Goal: Communication & Community: Answer question/provide support

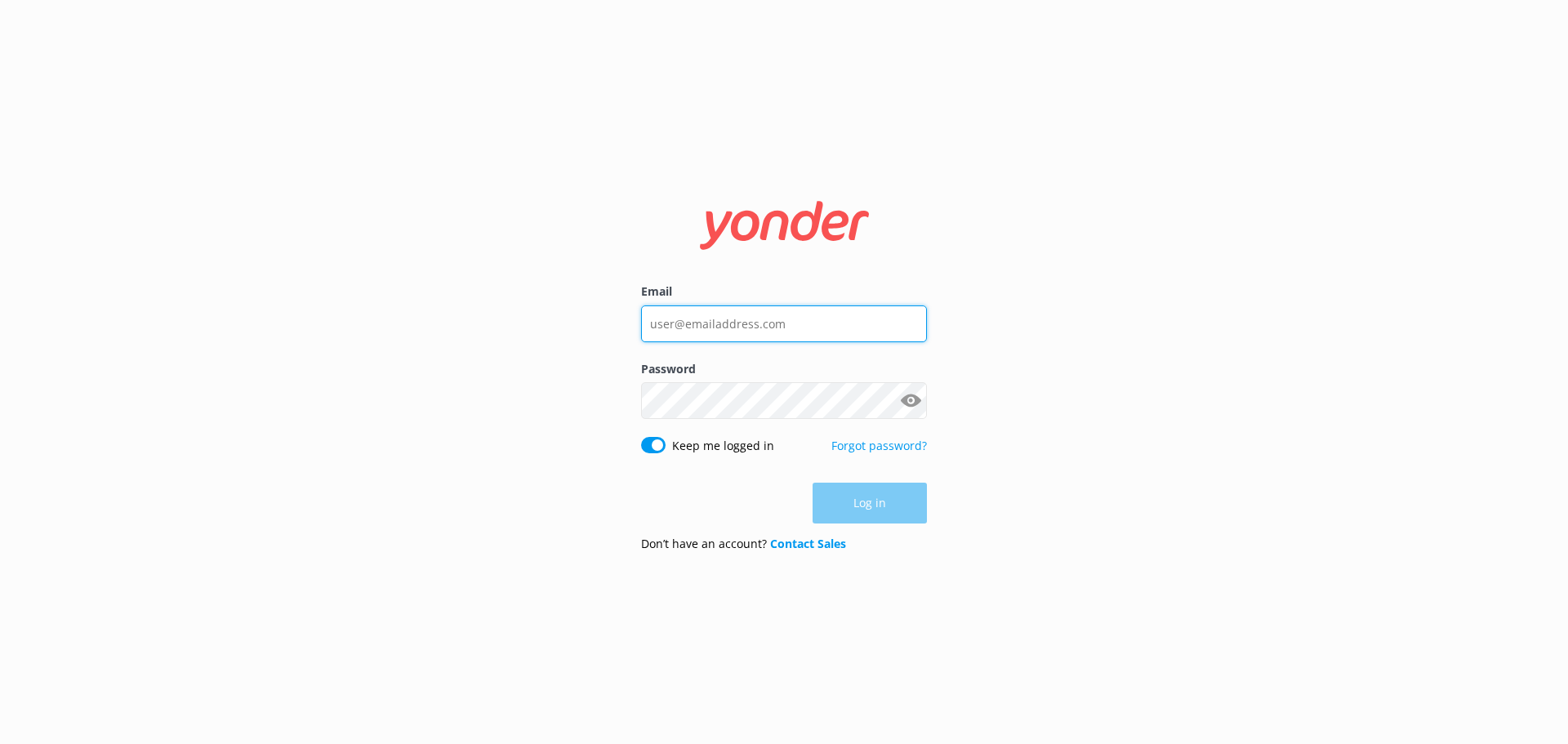
type input "[EMAIL_ADDRESS][DOMAIN_NAME]"
click at [860, 515] on div "Log in" at bounding box center [784, 502] width 286 height 41
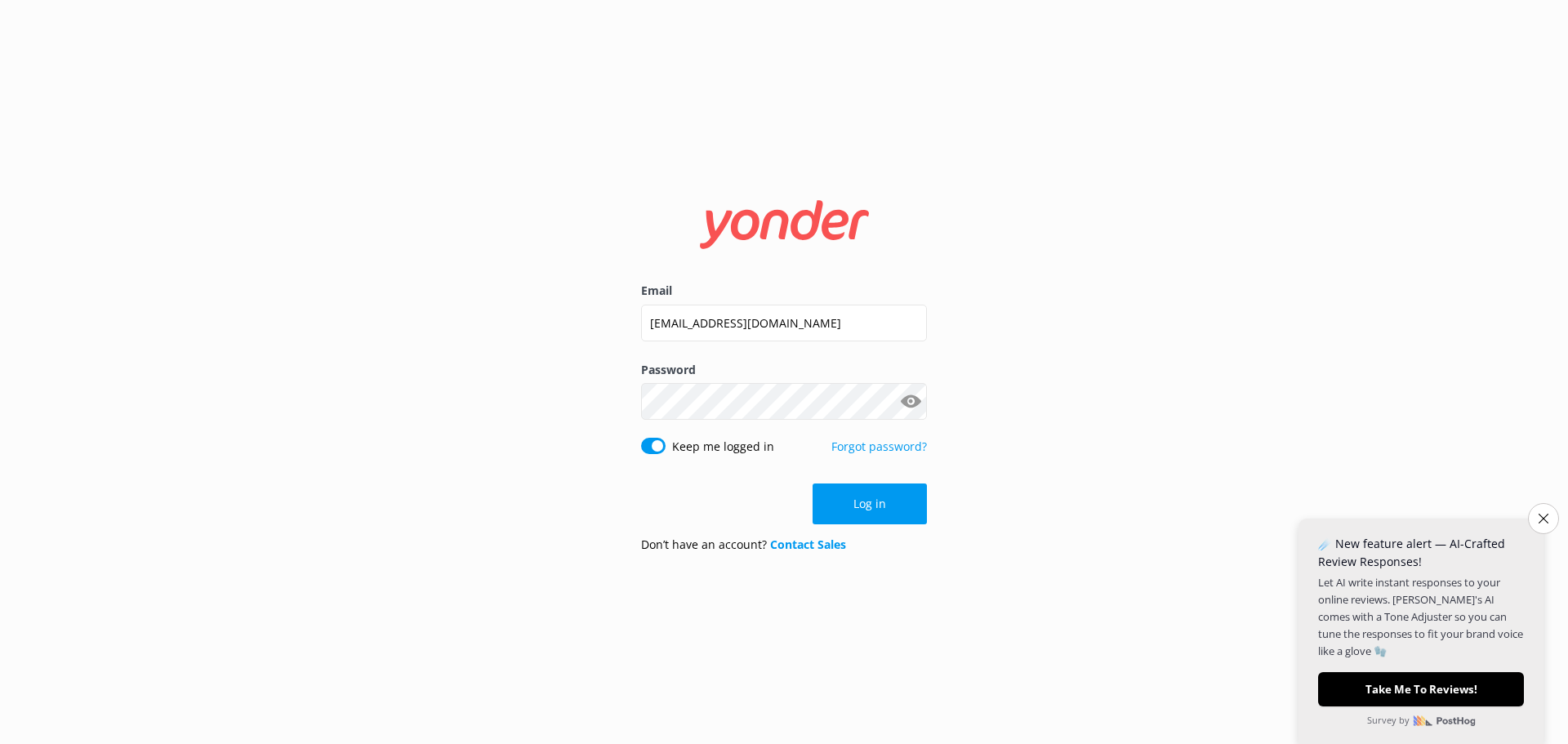
click at [860, 515] on button "Log in" at bounding box center [870, 503] width 115 height 41
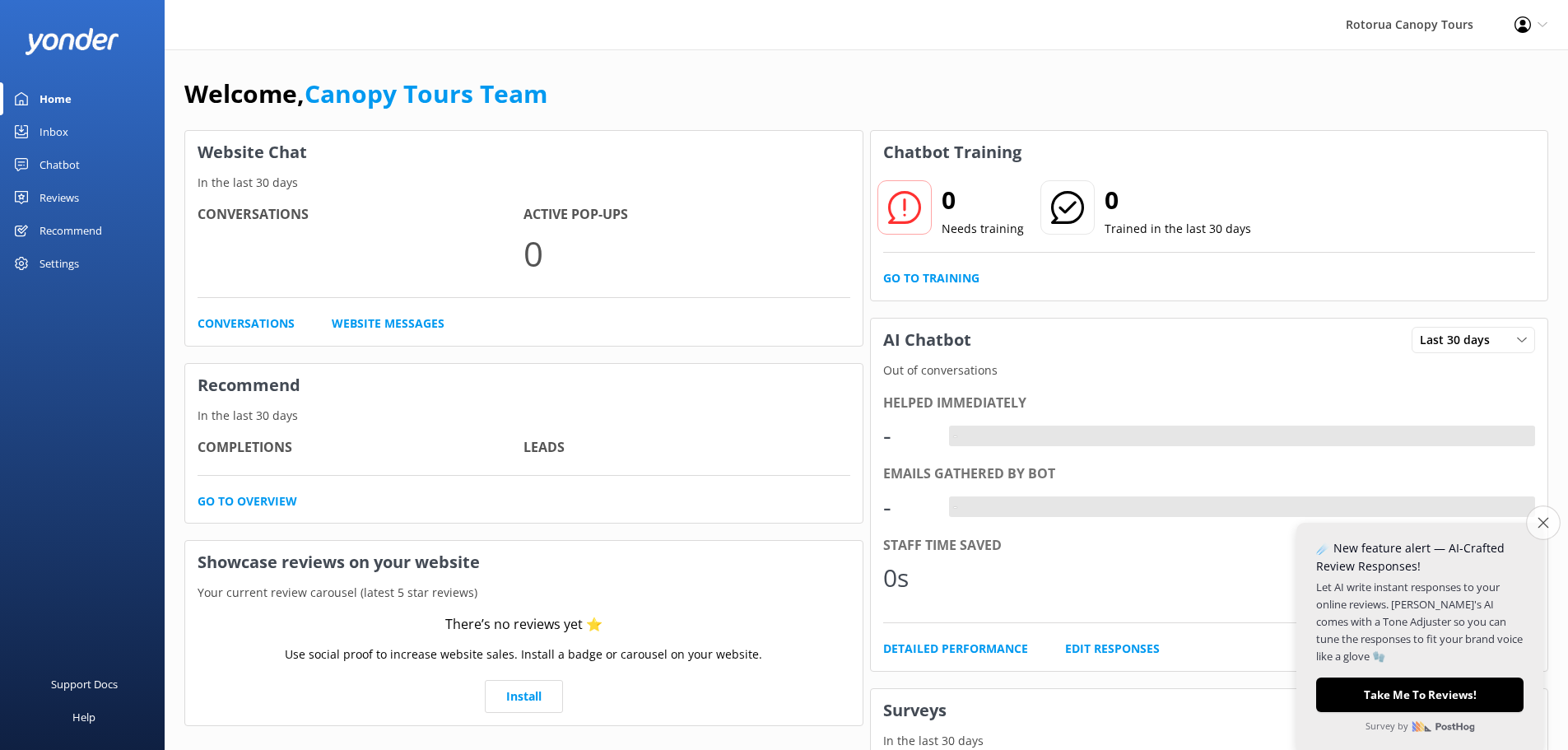
click at [1546, 530] on button "Close survey" at bounding box center [1543, 522] width 35 height 35
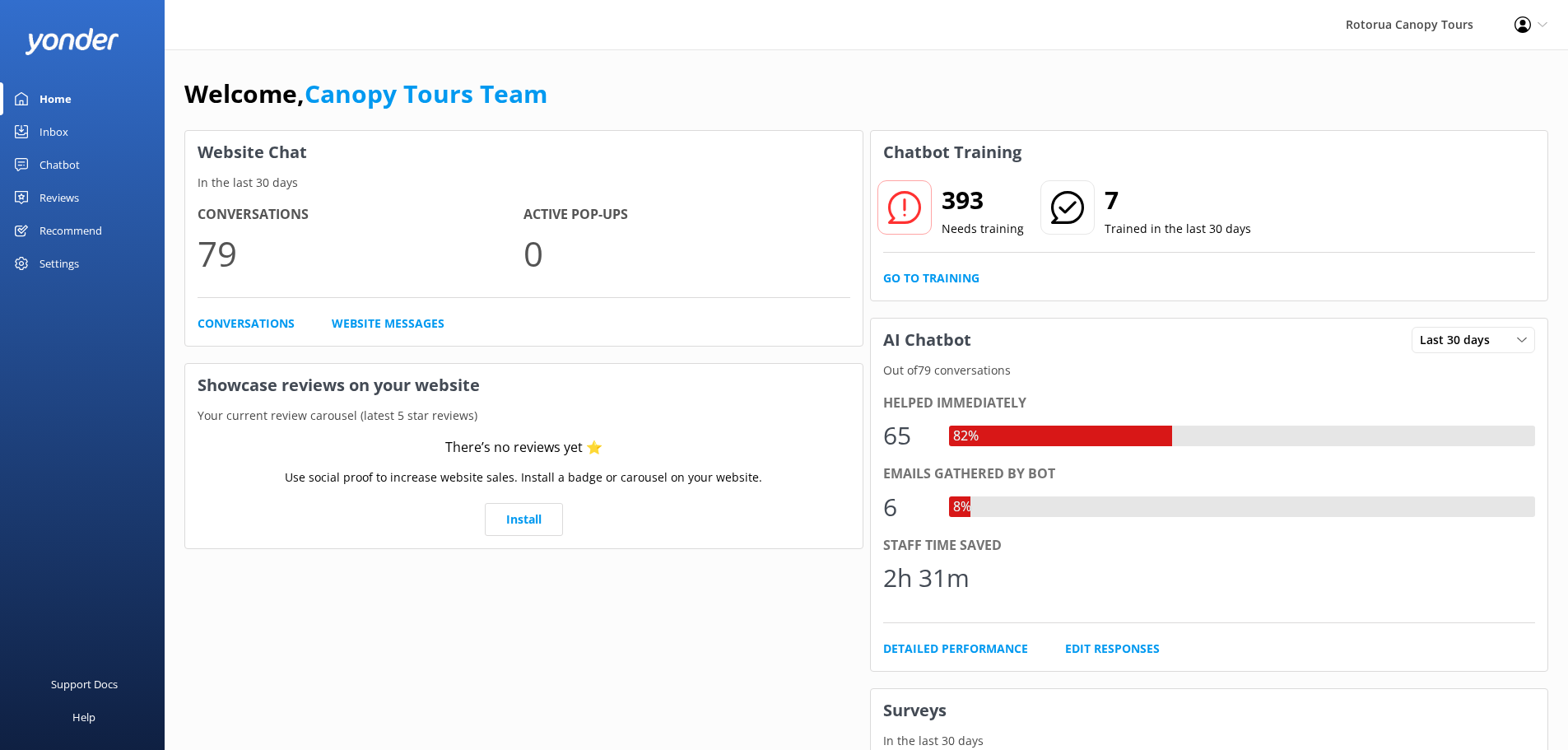
click at [66, 124] on div "Inbox" at bounding box center [53, 132] width 29 height 33
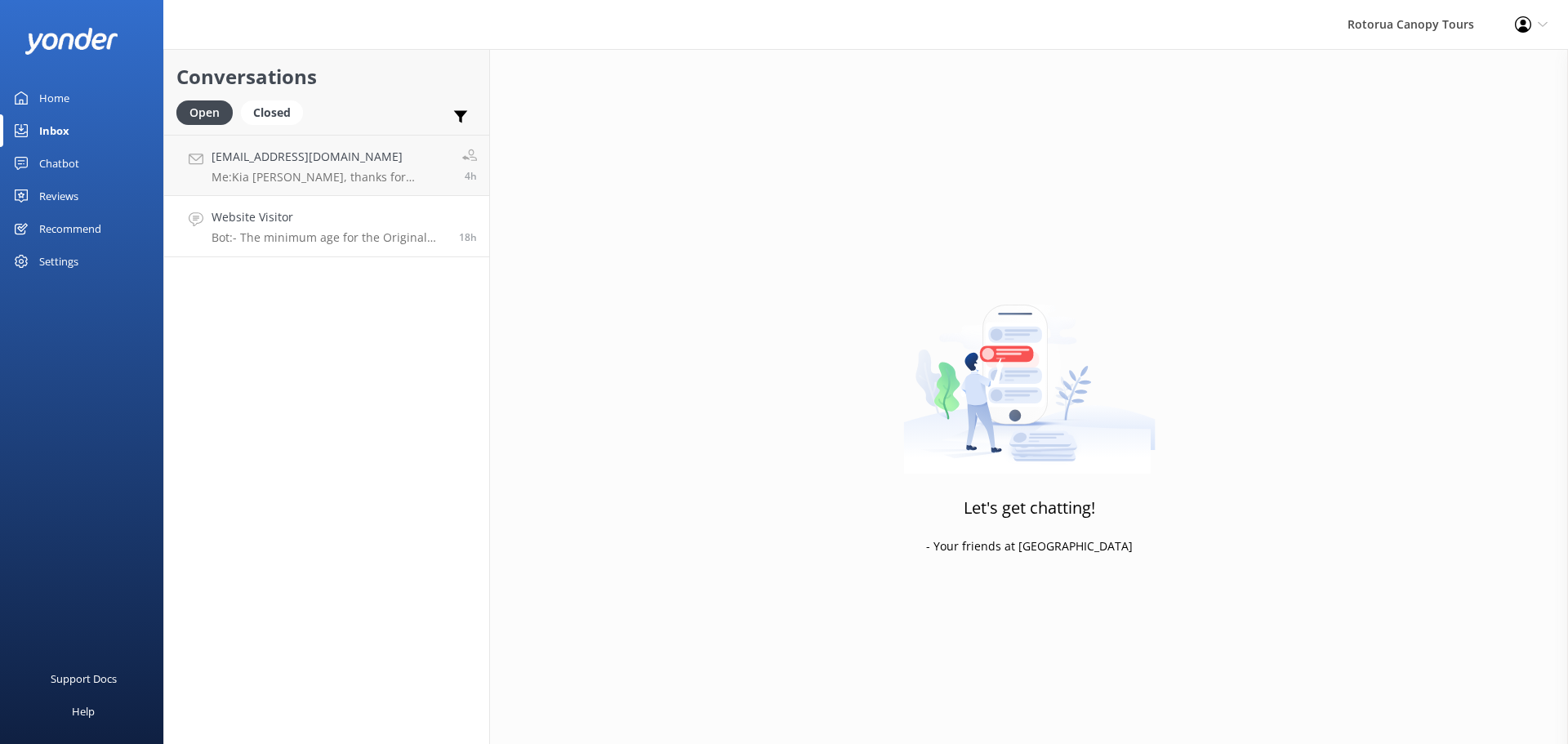
click at [323, 233] on p "Bot: - The minimum age for the Original Canopy Tour is [DEMOGRAPHIC_DATA], and …" at bounding box center [330, 238] width 235 height 15
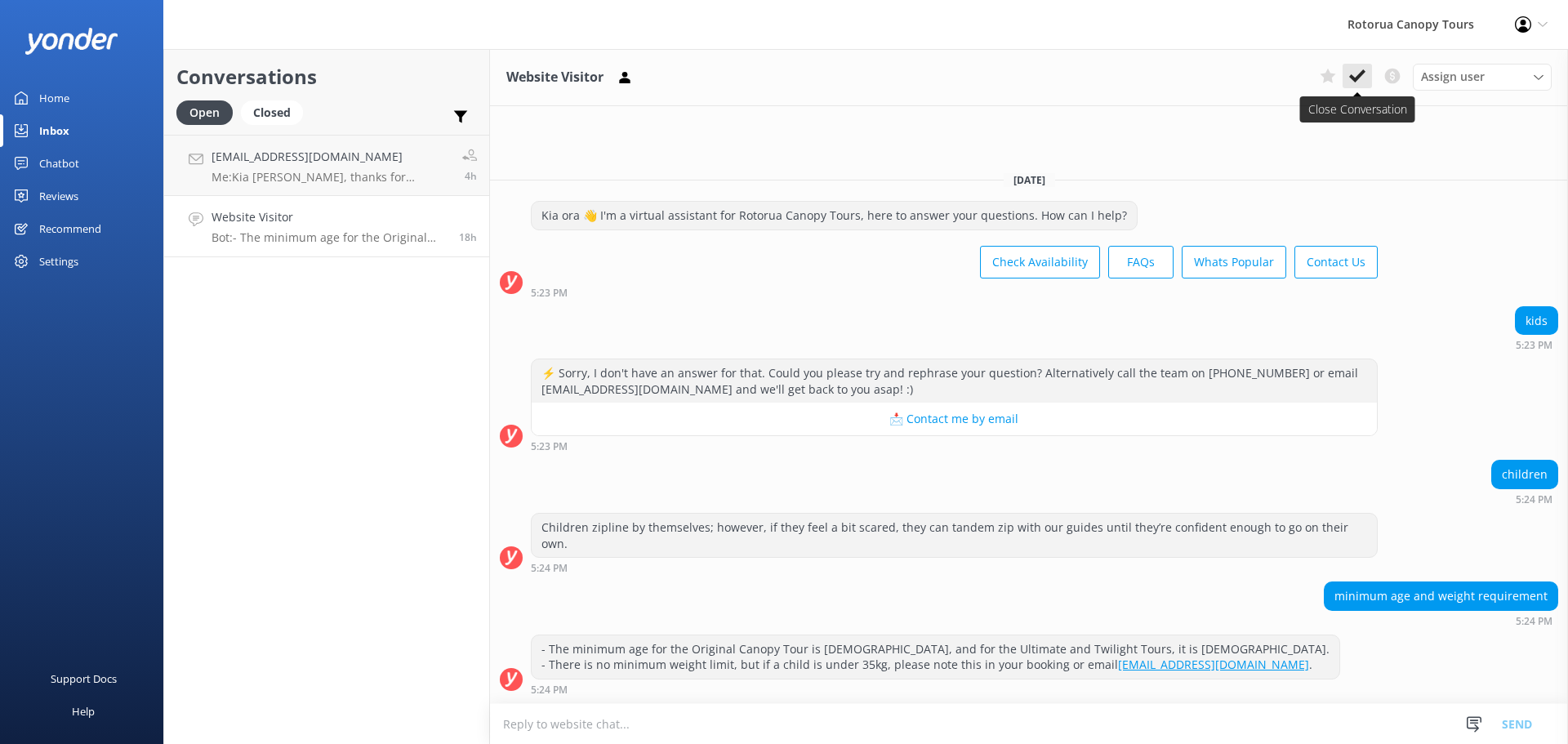
click at [1350, 85] on button at bounding box center [1358, 76] width 30 height 24
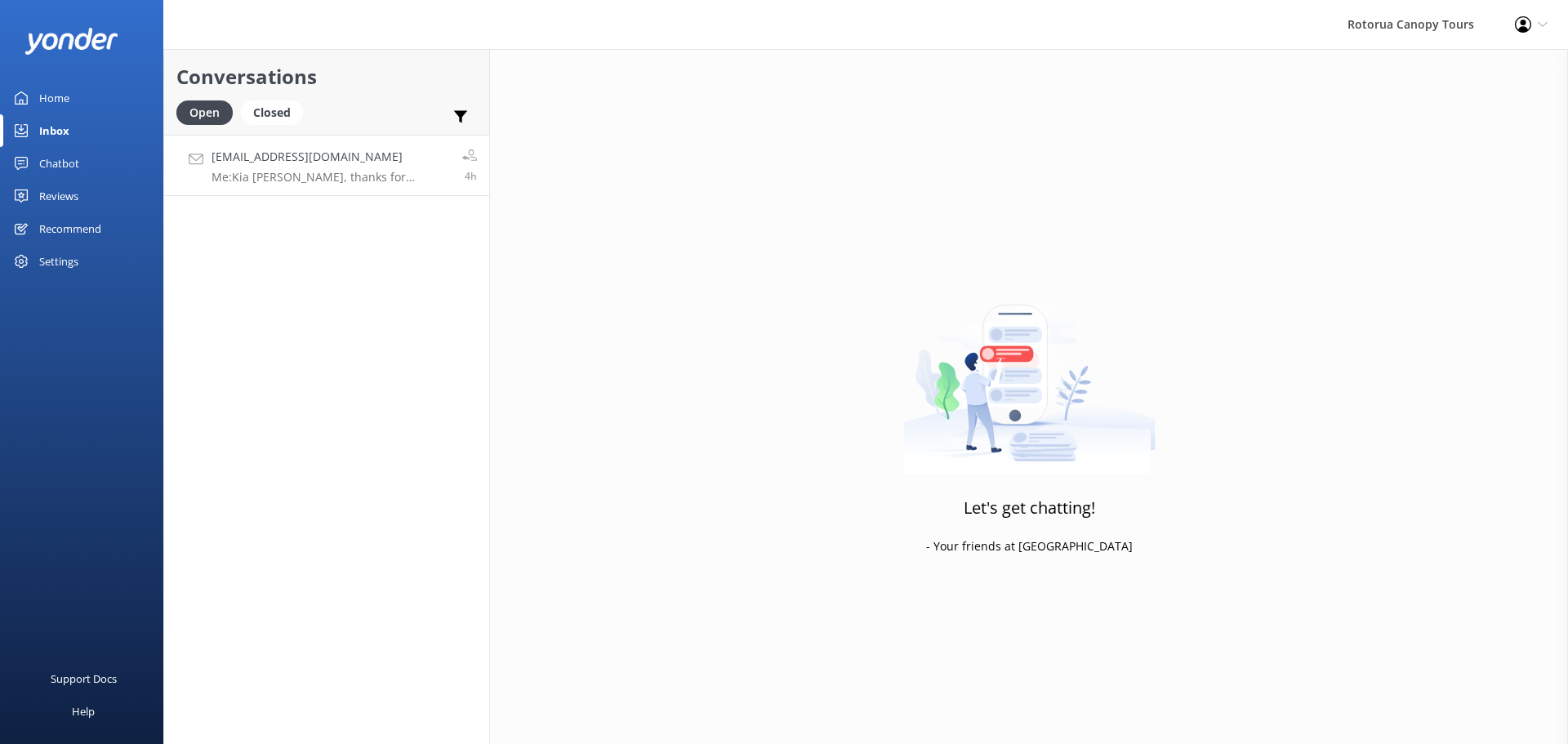
click at [317, 177] on p "Me: Kia [PERSON_NAME], thanks for reaching out. I've checked your booking and y…" at bounding box center [331, 178] width 239 height 15
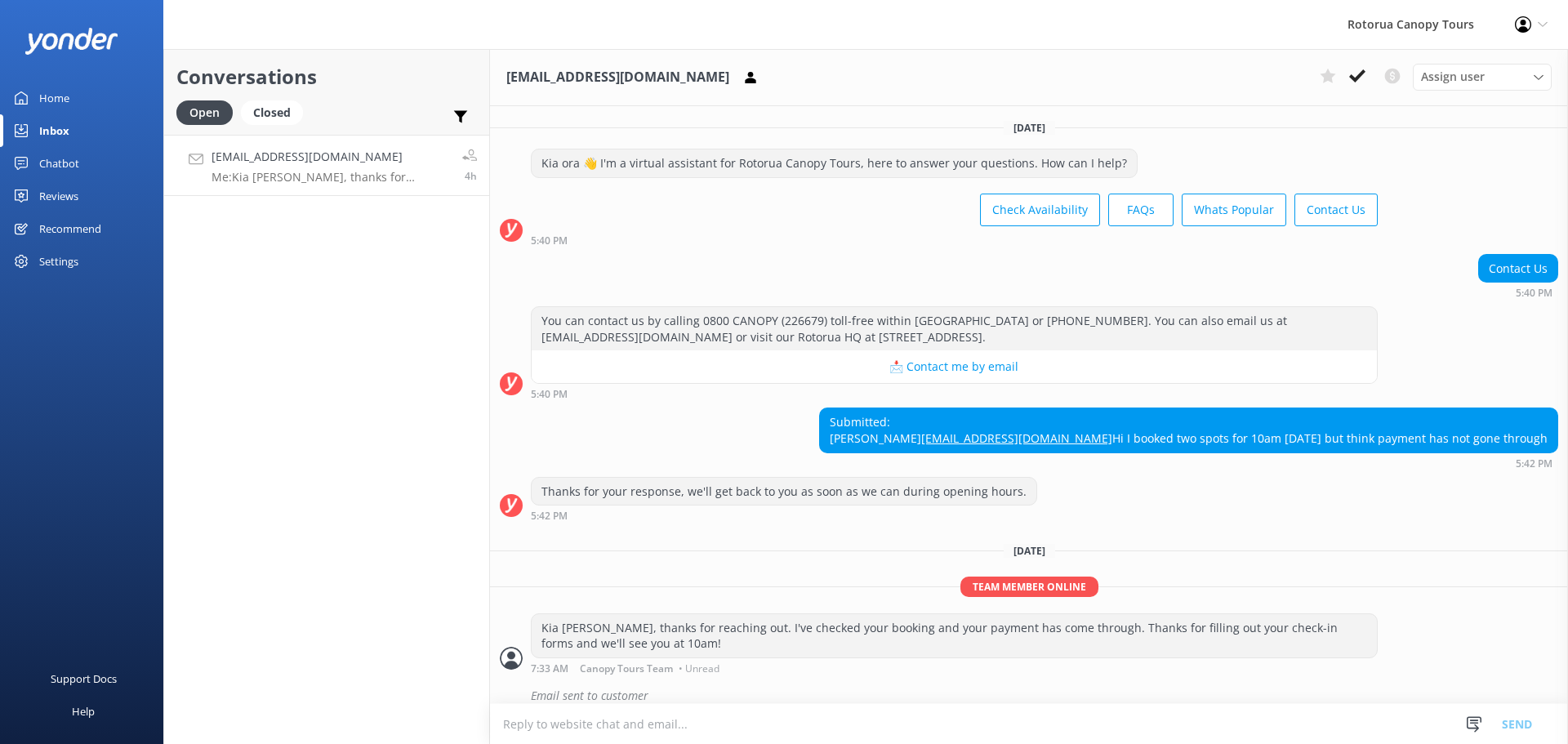
scroll to position [46, 0]
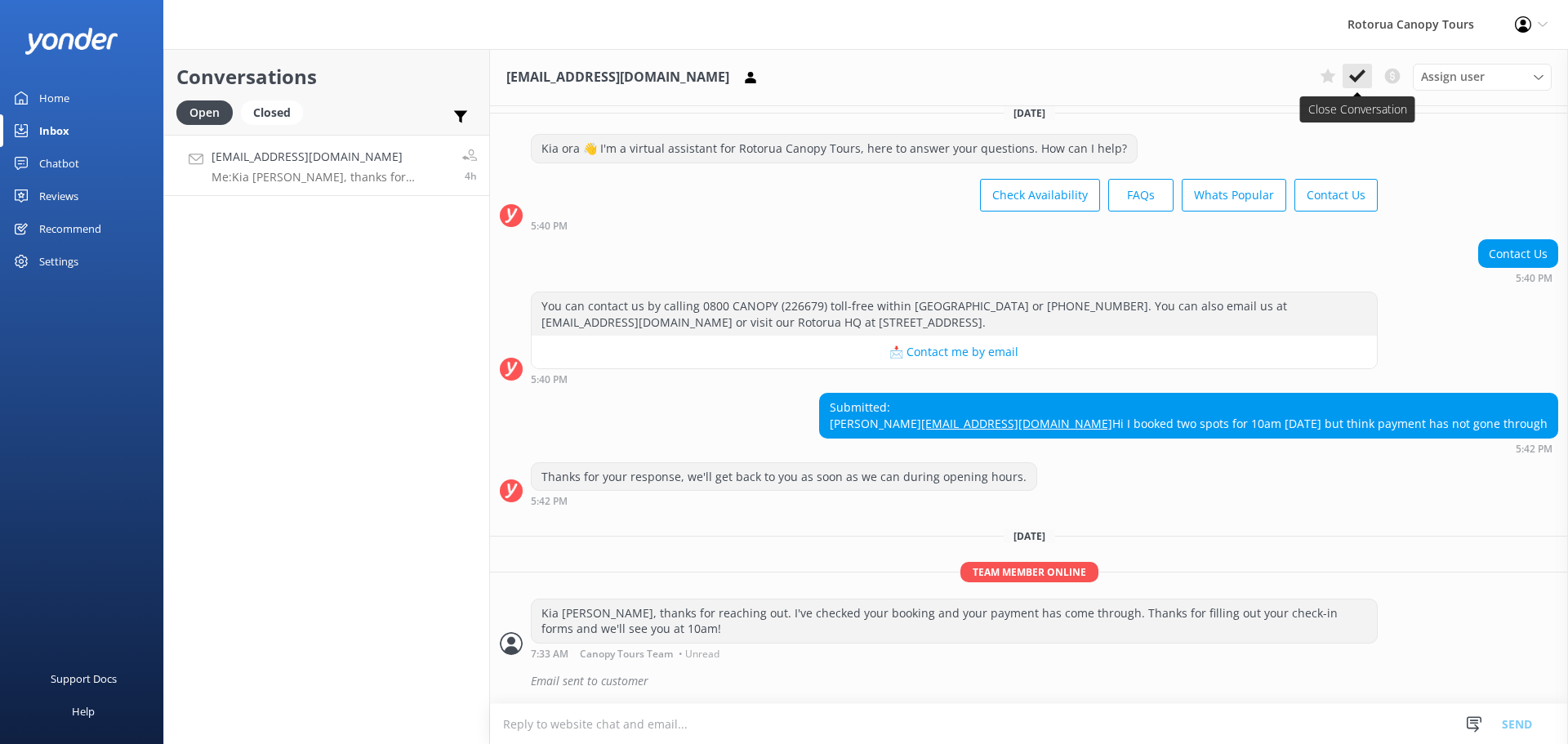
click at [1353, 80] on use at bounding box center [1358, 76] width 17 height 13
